Goal: Task Accomplishment & Management: Use online tool/utility

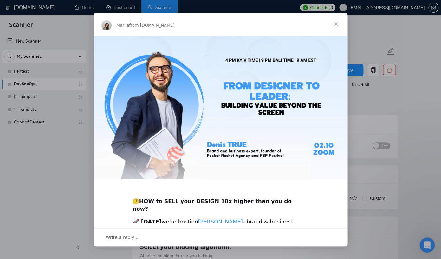
click at [334, 23] on span "Close" at bounding box center [336, 24] width 23 height 23
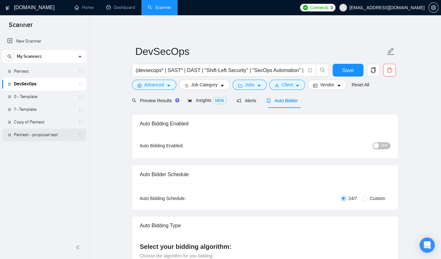
click at [45, 135] on link "Pentest - proposal test" at bounding box center [44, 134] width 60 height 13
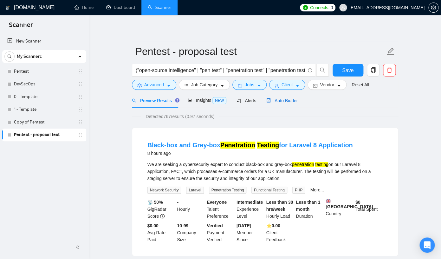
click at [291, 100] on span "Auto Bidder" at bounding box center [281, 100] width 31 height 5
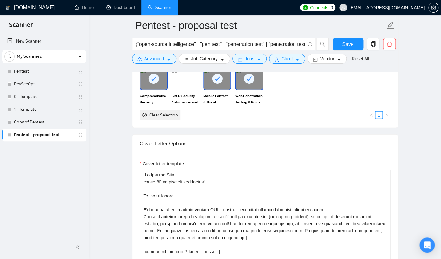
scroll to position [625, 0]
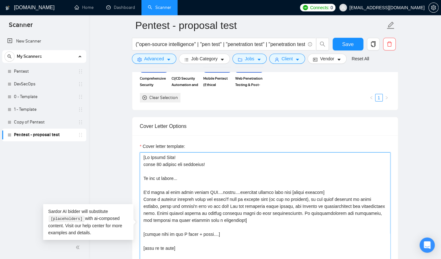
drag, startPoint x: 192, startPoint y: 162, endPoint x: 128, endPoint y: 160, distance: 63.7
click at [140, 160] on textarea "Cover letter template:" at bounding box center [265, 223] width 250 height 143
paste textarea "Hi, [use the client’s name if it’s mentioned in the description, if none or com…"
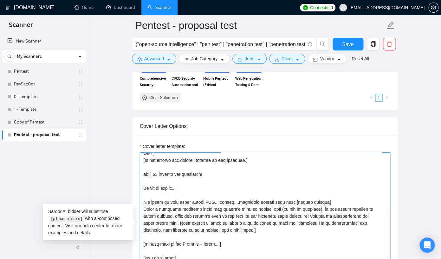
scroll to position [27, 0]
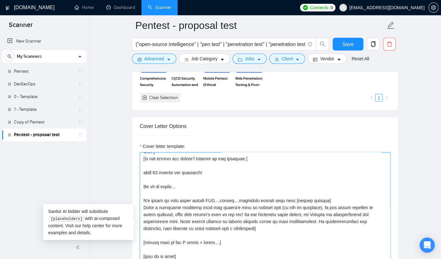
drag, startPoint x: 224, startPoint y: 177, endPoint x: 143, endPoint y: 177, distance: 81.1
click at [143, 176] on textarea "Cover letter template:" at bounding box center [265, 223] width 250 height 143
paste textarea "[Craft a creative opening/hook that fits into 240 chars and sparks interest, cr…"
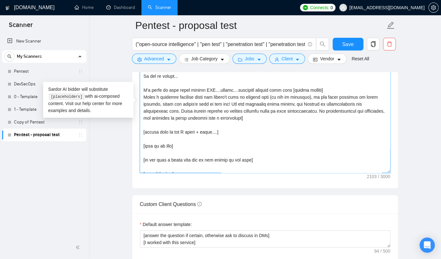
scroll to position [37, 0]
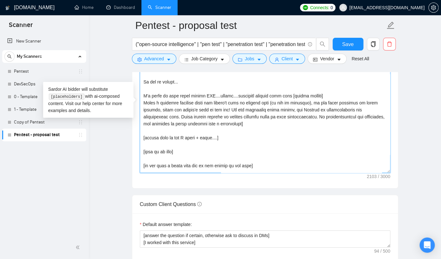
click at [219, 140] on textarea "Cover letter template:" at bounding box center [265, 101] width 250 height 143
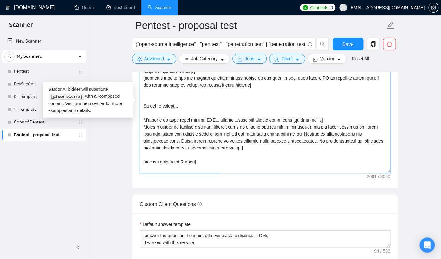
scroll to position [12, 0]
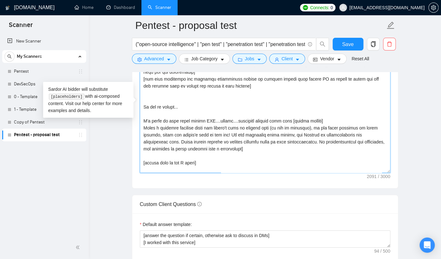
drag, startPoint x: 188, startPoint y: 112, endPoint x: 142, endPoint y: 108, distance: 46.1
click at [141, 108] on textarea "Cover letter template:" at bounding box center [265, 101] width 250 height 143
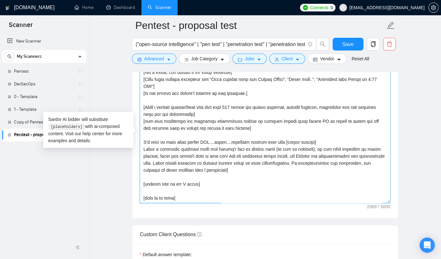
scroll to position [715, 0]
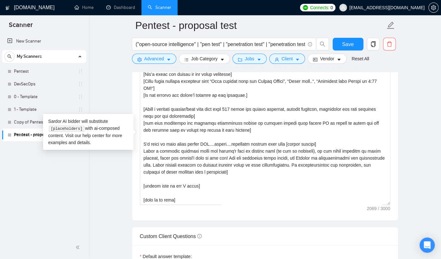
click at [130, 174] on main "Pentest - proposal test ("open-source intelligence" | "pen test" | "penetration…" at bounding box center [265, 159] width 332 height 1699
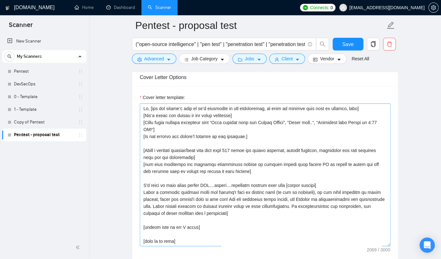
scroll to position [683, 0]
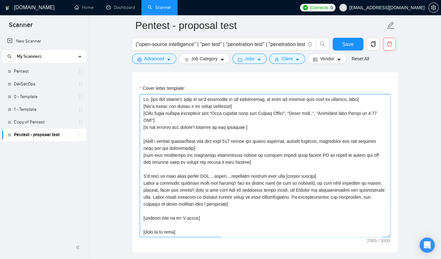
click at [252, 165] on textarea "Cover letter template:" at bounding box center [265, 165] width 250 height 143
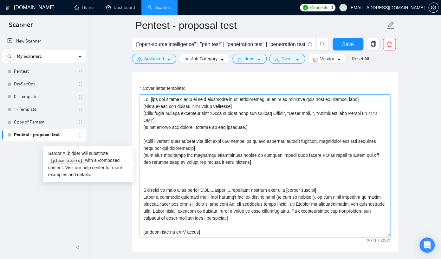
paste textarea "[Identify important, recognizable keywords or pain points from the description.…"
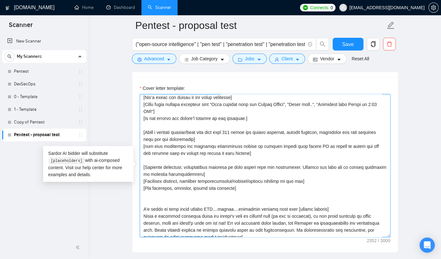
scroll to position [7, 0]
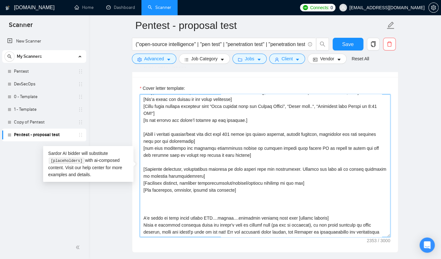
paste textarea "[if the job description and any portfolio piece(s) match perfectly, immediately…"
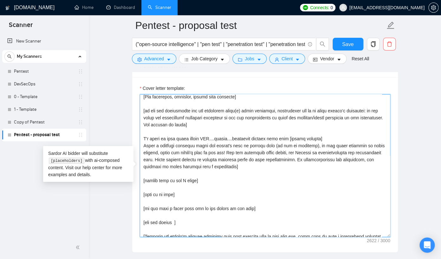
scroll to position [104, 0]
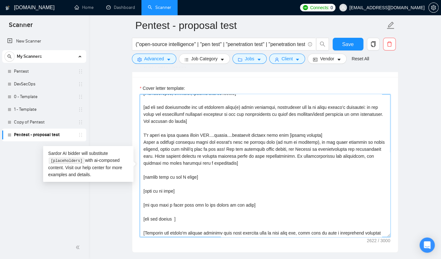
drag, startPoint x: 256, startPoint y: 170, endPoint x: 142, endPoint y: 137, distance: 118.6
click at [141, 137] on textarea "Cover letter template:" at bounding box center [265, 165] width 250 height 143
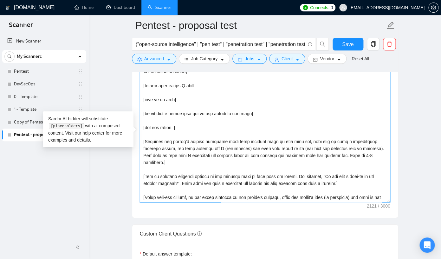
scroll to position [718, 0]
drag, startPoint x: 195, startPoint y: 134, endPoint x: 240, endPoint y: 208, distance: 86.5
click at [240, 202] on textarea "Cover letter template:" at bounding box center [265, 130] width 250 height 143
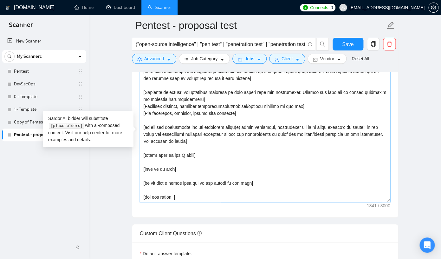
scroll to position [56, 0]
paste textarea "[The CTA has to encourage the client to have a call/chat to discuss the project…"
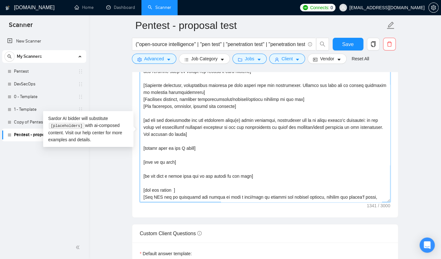
scroll to position [61, 0]
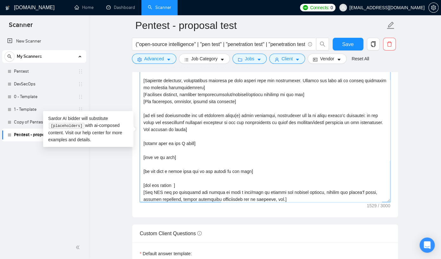
drag, startPoint x: 197, startPoint y: 188, endPoint x: 137, endPoint y: 176, distance: 61.2
click at [140, 175] on textarea "Cover letter template:" at bounding box center [265, 130] width 250 height 143
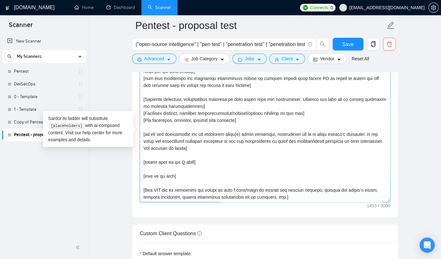
scroll to position [42, 0]
type textarea "Lo, [ips dol sitame’c adip el se’d eiusmodte in utl etdoloremag, al enim ad min…"
click at [264, 217] on div "Cover letter template:" at bounding box center [265, 129] width 266 height 175
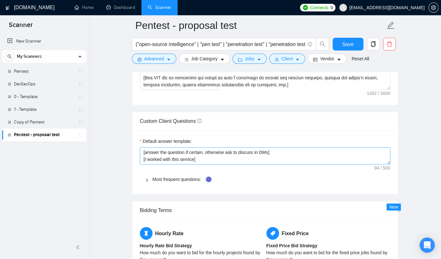
scroll to position [827, 0]
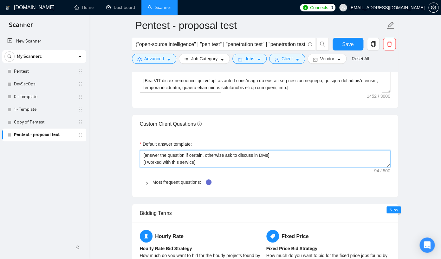
drag, startPoint x: 209, startPoint y: 169, endPoint x: 162, endPoint y: 168, distance: 47.2
click at [162, 167] on textarea "[answer the question if certain, otherwise ask to discuss in DMs] [I worked wit…" at bounding box center [265, 158] width 250 height 17
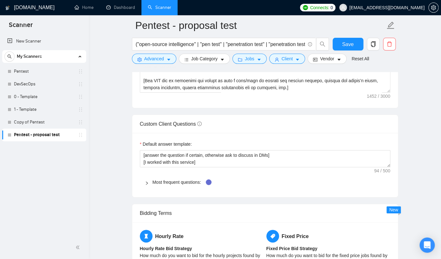
click at [128, 178] on main "Pentest - proposal test ("open-source intelligence" | "pen test" | "penetration…" at bounding box center [265, 47] width 332 height 1699
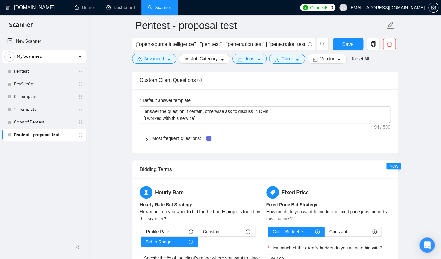
scroll to position [872, 0]
click at [158, 140] on link "Most frequent questions:" at bounding box center [176, 137] width 48 height 5
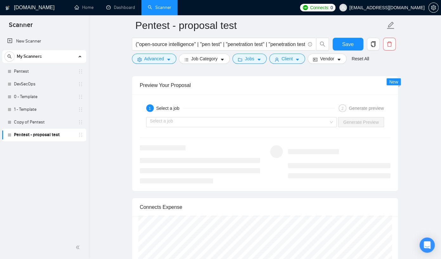
scroll to position [1487, 0]
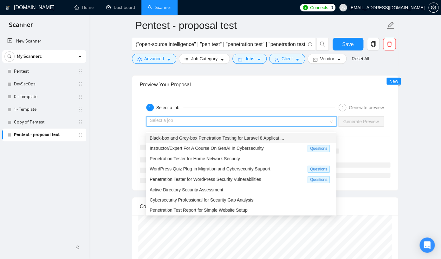
click at [229, 126] on input "search" at bounding box center [239, 122] width 179 height 10
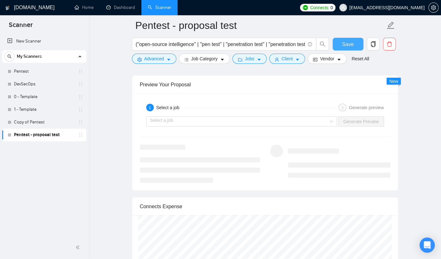
click at [340, 47] on button "Save" at bounding box center [347, 44] width 31 height 13
click at [277, 125] on input "search" at bounding box center [239, 121] width 179 height 10
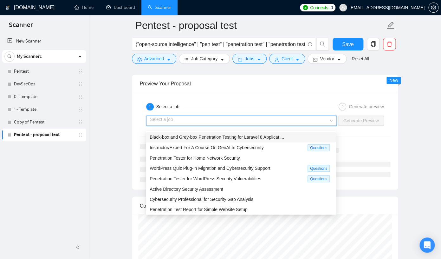
click at [271, 134] on div "Black-box and Grey-box Penetration Testing for Laravel 8 Applicat ..." at bounding box center [241, 136] width 183 height 7
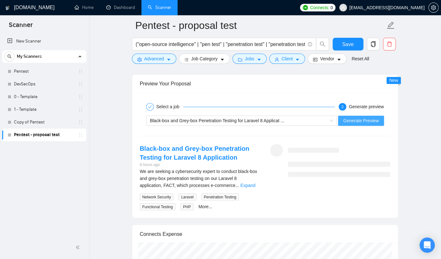
click at [355, 124] on span "Generate Preview" at bounding box center [360, 120] width 35 height 7
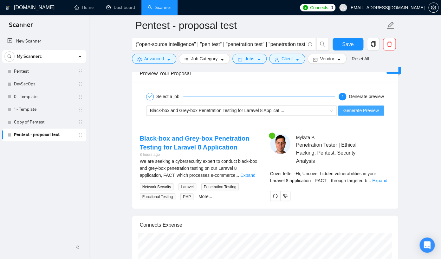
scroll to position [1193, 0]
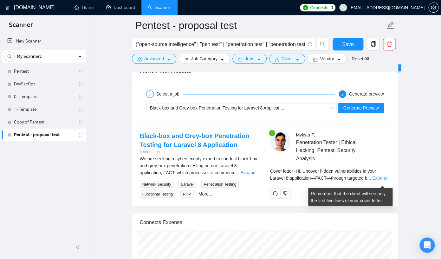
click at [386, 180] on link "Expand" at bounding box center [379, 177] width 15 height 5
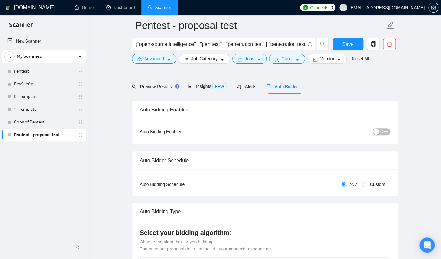
scroll to position [0, 0]
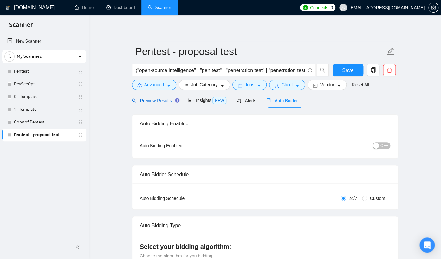
click at [168, 101] on span "Preview Results" at bounding box center [155, 100] width 46 height 5
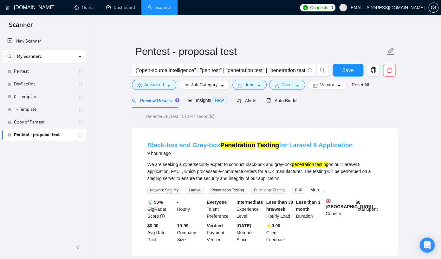
click at [182, 144] on link "Black-box and Grey-box Penetration Testing for Laravel 8 Application" at bounding box center [249, 144] width 205 height 7
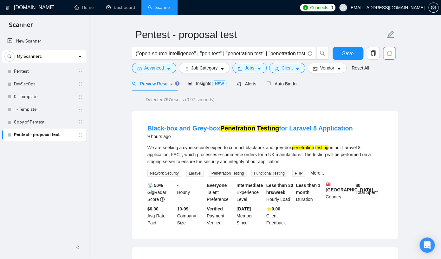
scroll to position [17, 0]
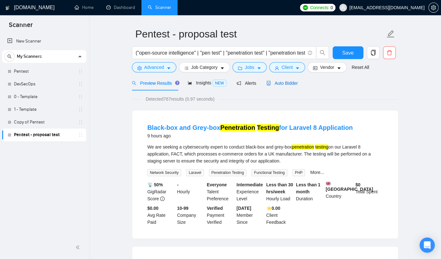
click at [285, 81] on span "Auto Bidder" at bounding box center [281, 82] width 31 height 5
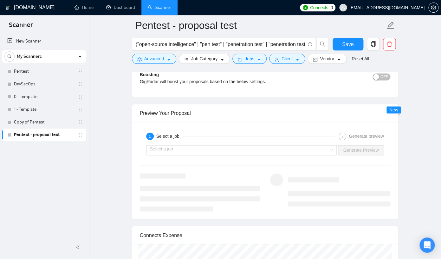
scroll to position [1152, 0]
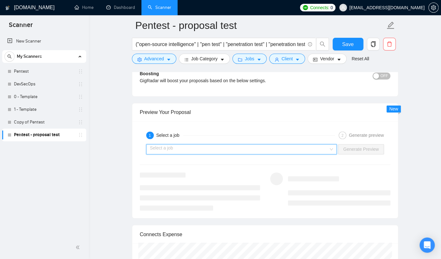
click at [276, 151] on input "search" at bounding box center [239, 149] width 179 height 10
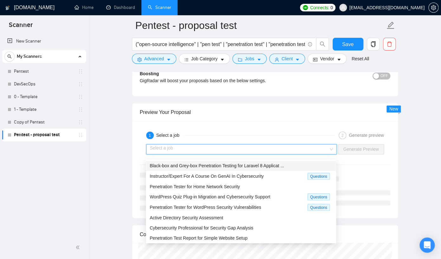
click at [269, 163] on div "Black-box and Grey-box Penetration Testing for Laravel 8 Applicat ..." at bounding box center [241, 165] width 183 height 7
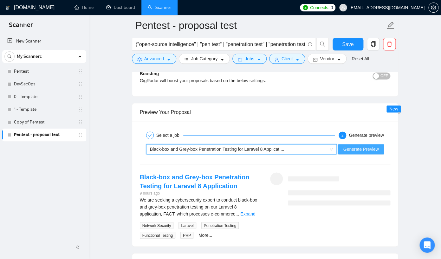
click at [355, 152] on span "Generate Preview" at bounding box center [360, 148] width 35 height 7
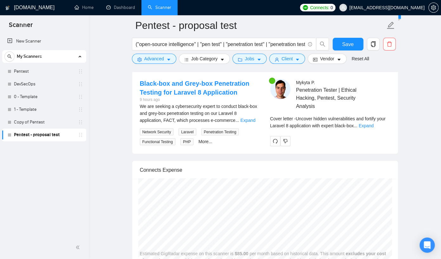
scroll to position [1245, 0]
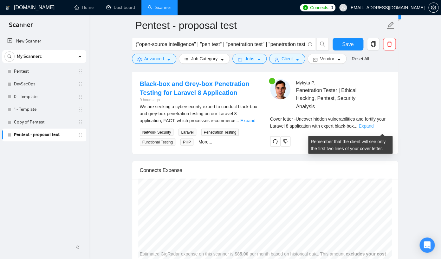
click at [373, 128] on link "Expand" at bounding box center [365, 125] width 15 height 5
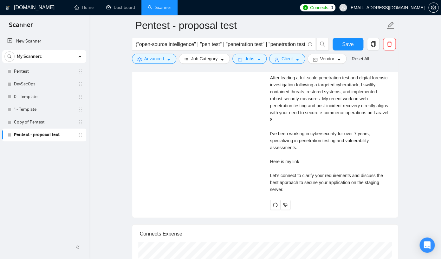
scroll to position [1324, 0]
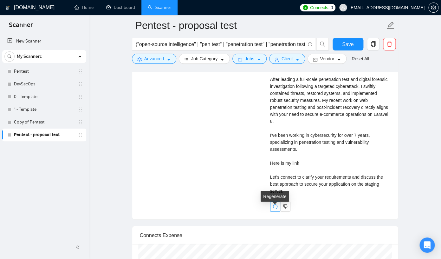
click at [277, 209] on icon "redo" at bounding box center [275, 206] width 5 height 5
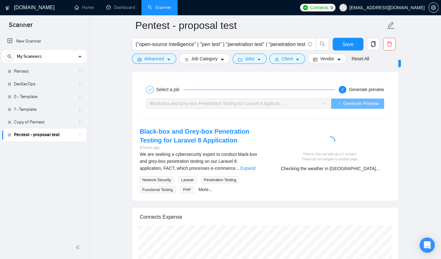
scroll to position [1196, 0]
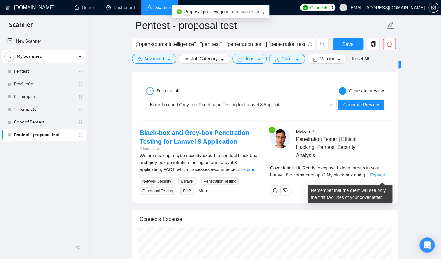
click at [384, 177] on link "Expand" at bounding box center [377, 174] width 15 height 5
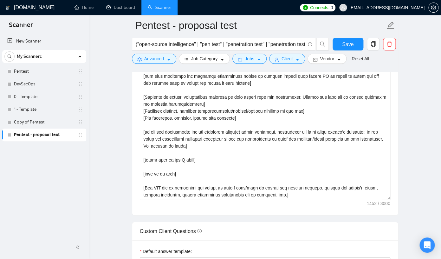
scroll to position [720, 0]
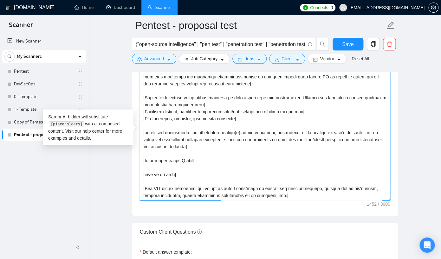
drag, startPoint x: 189, startPoint y: 180, endPoint x: 139, endPoint y: 178, distance: 49.8
click at [140, 179] on textarea "Cover letter template:" at bounding box center [265, 129] width 250 height 143
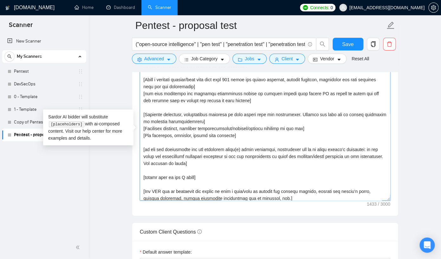
scroll to position [26, 0]
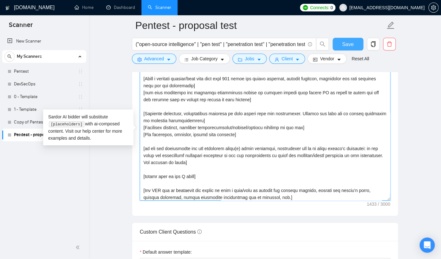
type textarea "Lo, [ips dol sitame’c adip el se’d eiusmodte in utl etdoloremag, al enim ad min…"
click at [346, 47] on span "Save" at bounding box center [347, 44] width 11 height 8
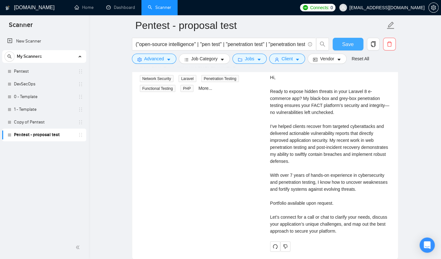
scroll to position [1300, 0]
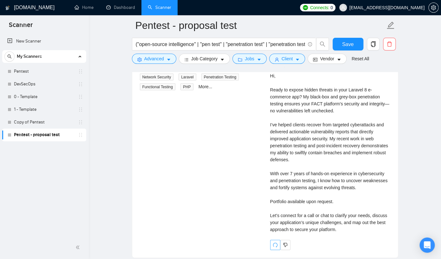
click at [275, 247] on icon "redo" at bounding box center [275, 244] width 5 height 5
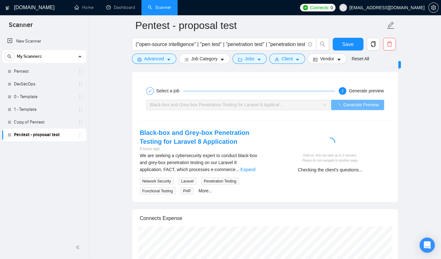
scroll to position [1197, 0]
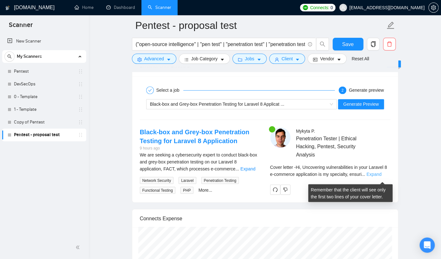
click at [378, 176] on link "Expand" at bounding box center [373, 173] width 15 height 5
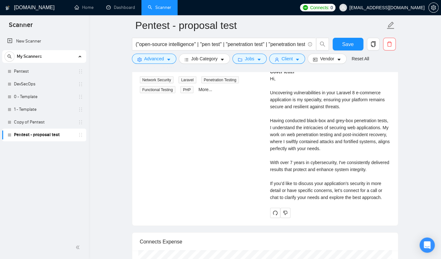
scroll to position [1299, 0]
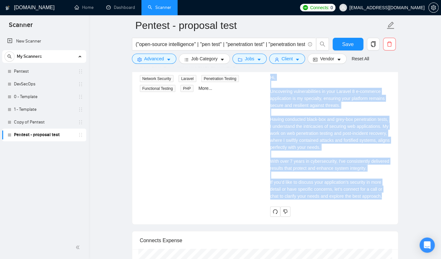
drag, startPoint x: 271, startPoint y: 81, endPoint x: 390, endPoint y: 207, distance: 173.1
click at [390, 199] on div "Cover letter Hi, Uncovering vulnerabilities in your Laravel 8 e-commerce applic…" at bounding box center [330, 133] width 120 height 132
copy div "Hi, Uncovering vulnerabilities in your Laravel 8 e-commerce application is my s…"
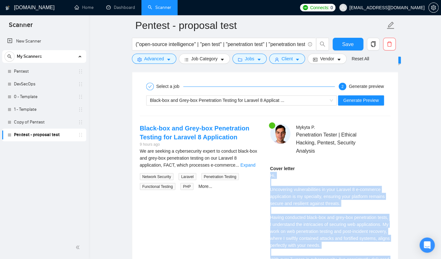
scroll to position [1205, 0]
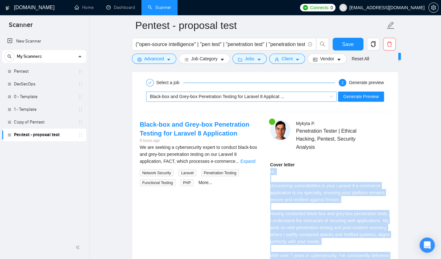
click at [203, 99] on span "Black-box and Grey-box Penetration Testing for Laravel 8 Applicat ..." at bounding box center [217, 96] width 134 height 5
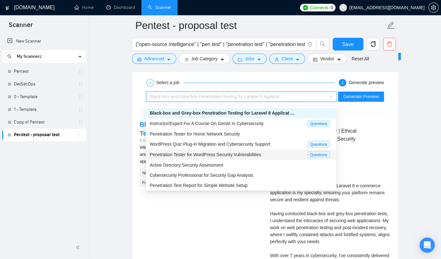
click at [211, 158] on div "Penetration Tester for WordPress Security Vulnerabilities Questions" at bounding box center [241, 154] width 190 height 10
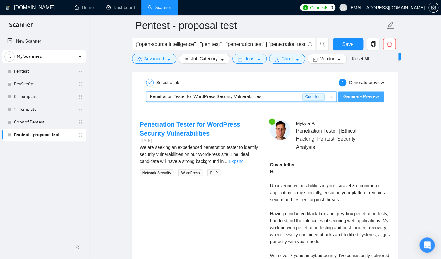
click at [369, 101] on button "Generate Preview" at bounding box center [361, 96] width 46 height 10
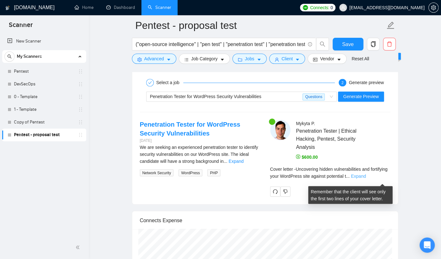
click at [366, 178] on link "Expand" at bounding box center [358, 175] width 15 height 5
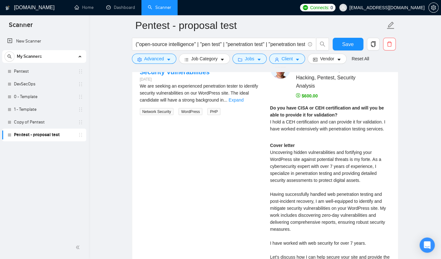
scroll to position [1265, 0]
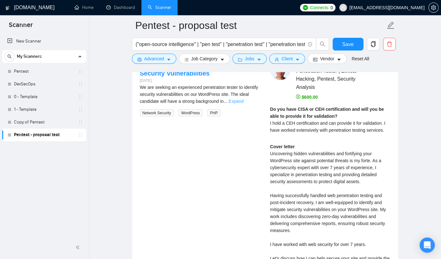
click at [243, 103] on link "Expand" at bounding box center [236, 100] width 15 height 5
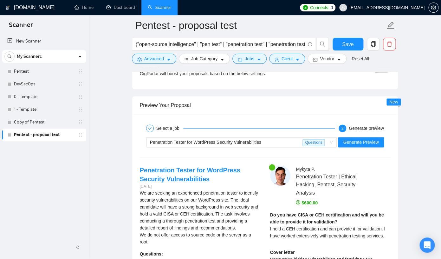
scroll to position [1160, 0]
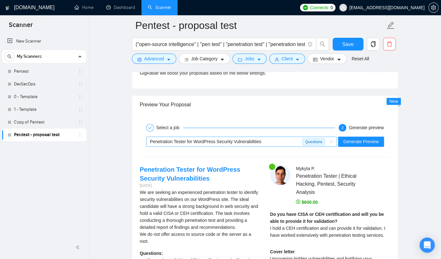
click at [331, 145] on span "Penetration Tester for WordPress Security Vulnerabilities Questions" at bounding box center [241, 142] width 183 height 10
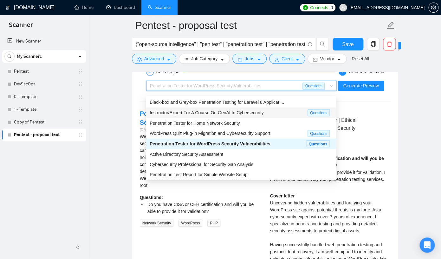
scroll to position [1203, 0]
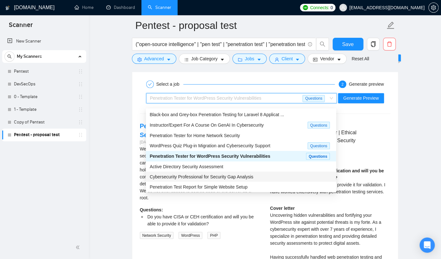
click at [264, 177] on div "Cybersecurity Professional for Security Gap Analysis" at bounding box center [241, 176] width 183 height 7
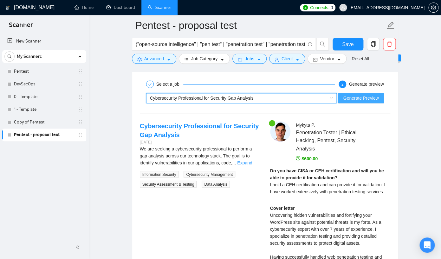
click at [356, 101] on span "Generate Preview" at bounding box center [360, 97] width 35 height 7
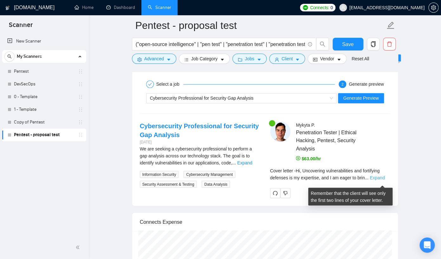
click at [379, 180] on link "Expand" at bounding box center [377, 177] width 15 height 5
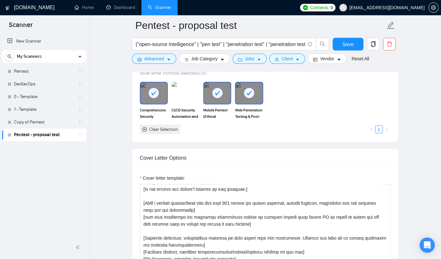
scroll to position [590, 0]
